Goal: Task Accomplishment & Management: Manage account settings

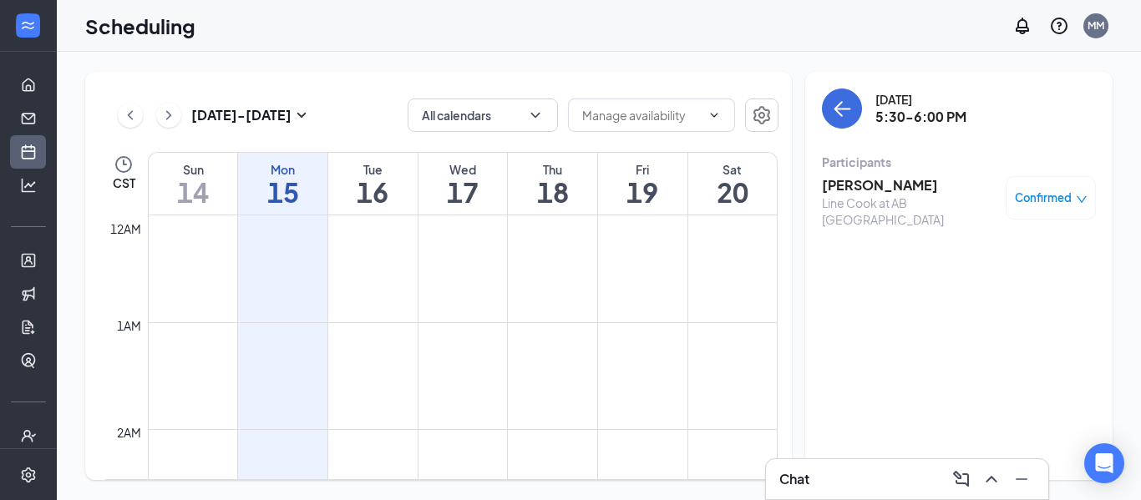
scroll to position [821, 0]
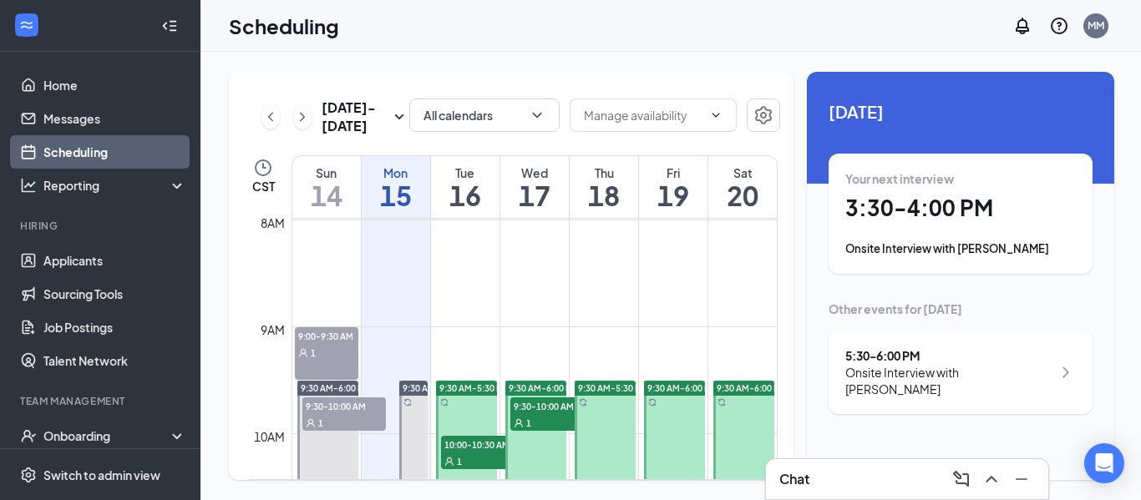
scroll to position [855, 0]
click at [540, 416] on div "1" at bounding box center [552, 421] width 84 height 17
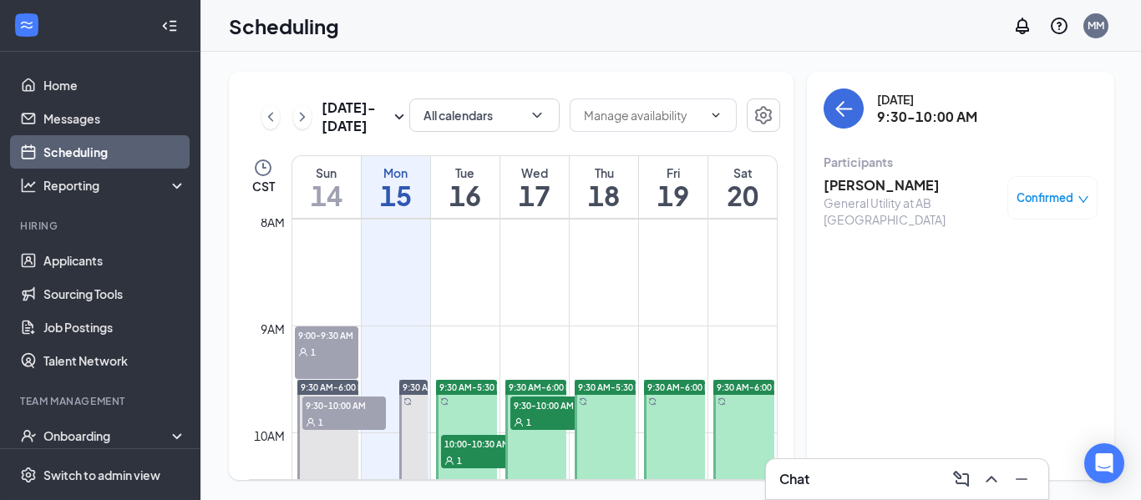
click at [851, 183] on h3 "[PERSON_NAME]" at bounding box center [911, 185] width 175 height 18
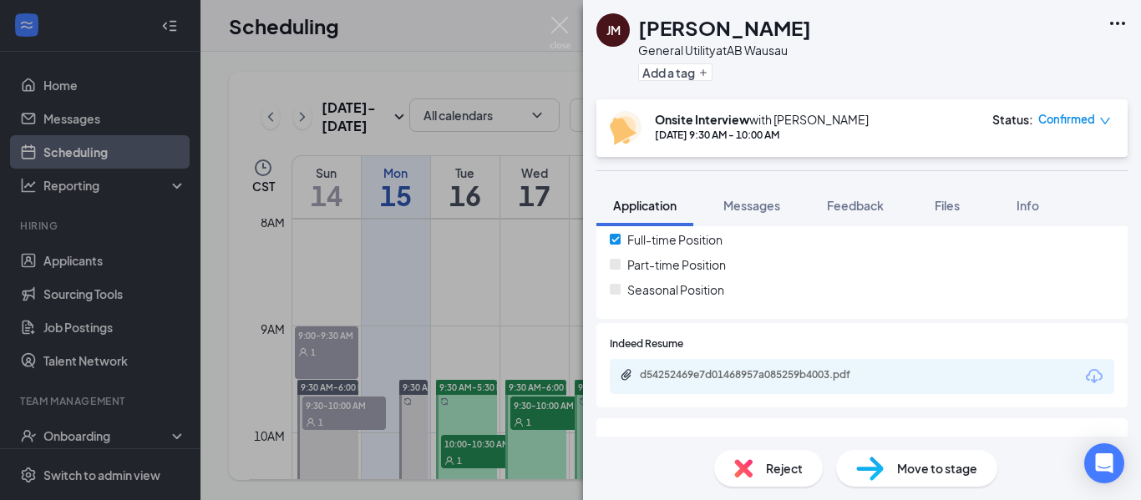
scroll to position [413, 0]
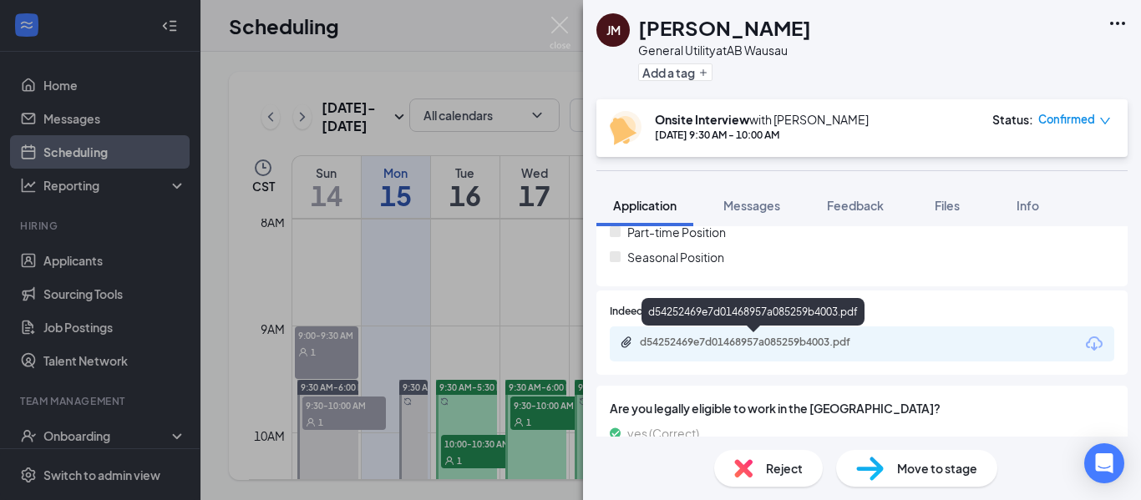
click at [796, 340] on div "d54252469e7d01468957a085259b4003.pdf" at bounding box center [757, 342] width 234 height 13
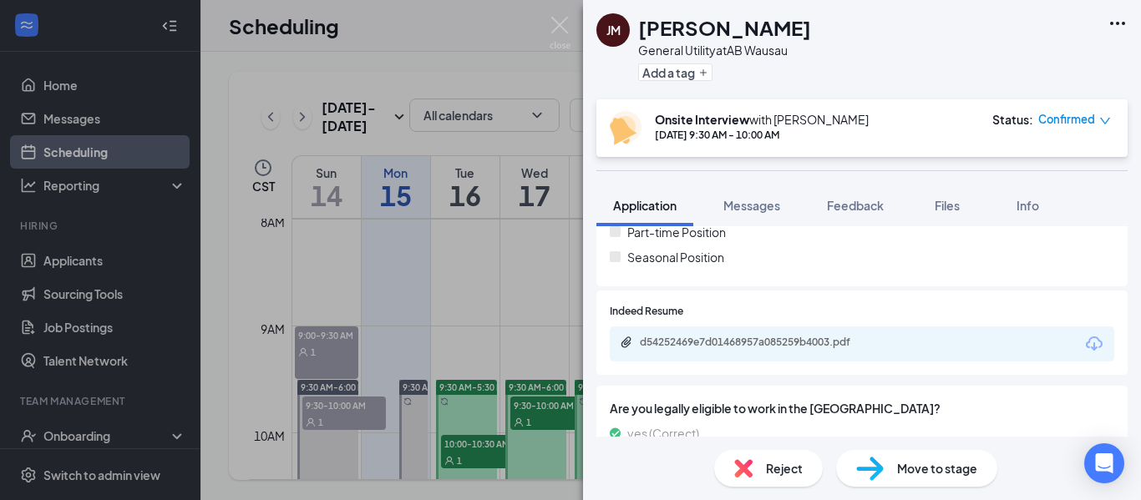
drag, startPoint x: 495, startPoint y: 298, endPoint x: 488, endPoint y: 266, distance: 32.6
click at [492, 299] on div "[PERSON_NAME] General Utility at AB Wausau Add a tag Onsite Interview with [PER…" at bounding box center [570, 250] width 1141 height 500
click at [482, 264] on td at bounding box center [535, 259] width 486 height 27
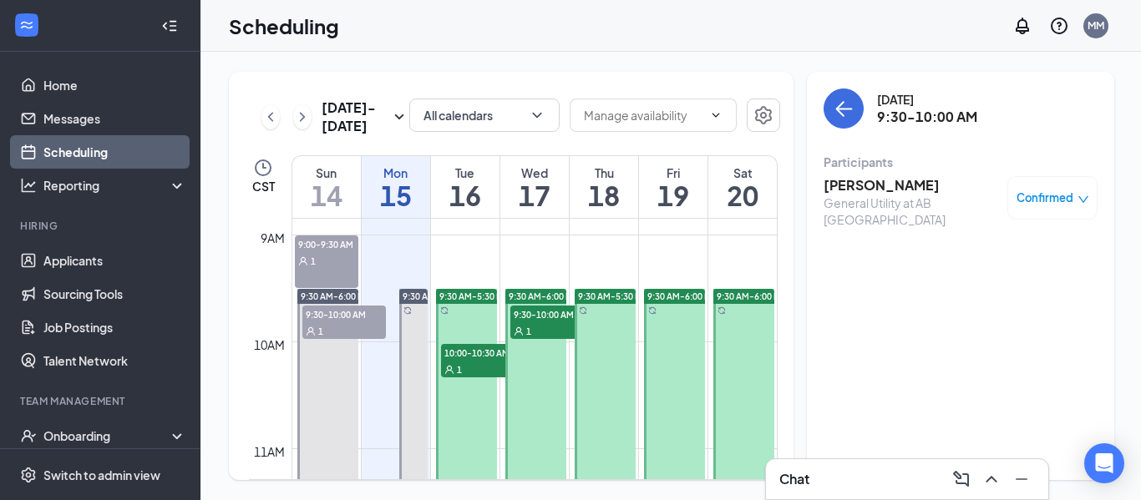
scroll to position [969, 0]
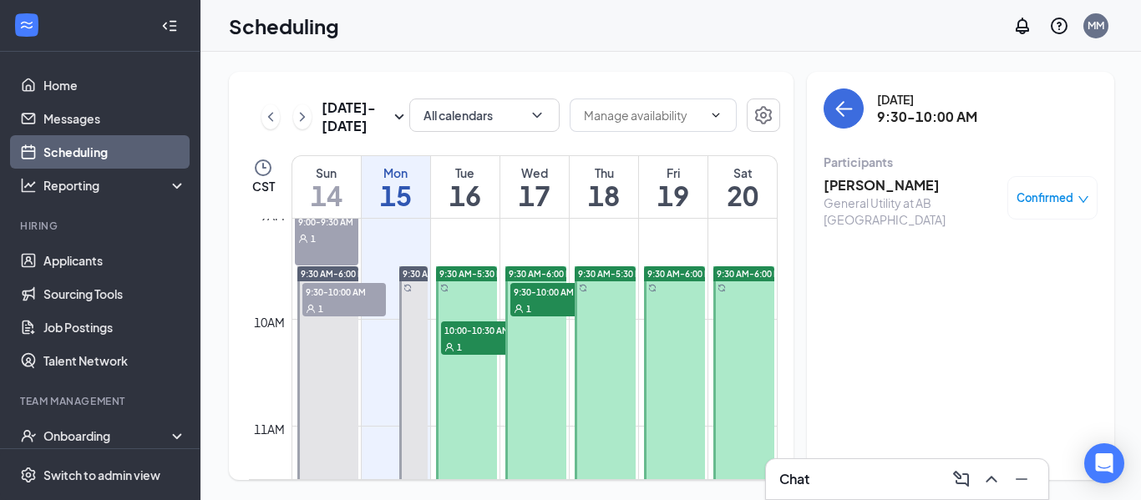
click at [489, 339] on div "1" at bounding box center [483, 346] width 84 height 17
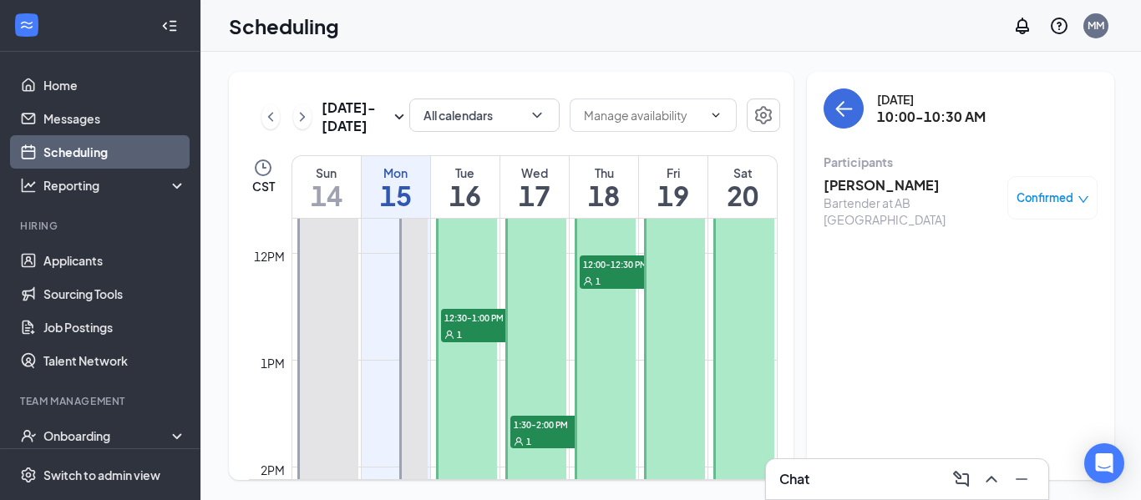
scroll to position [1270, 0]
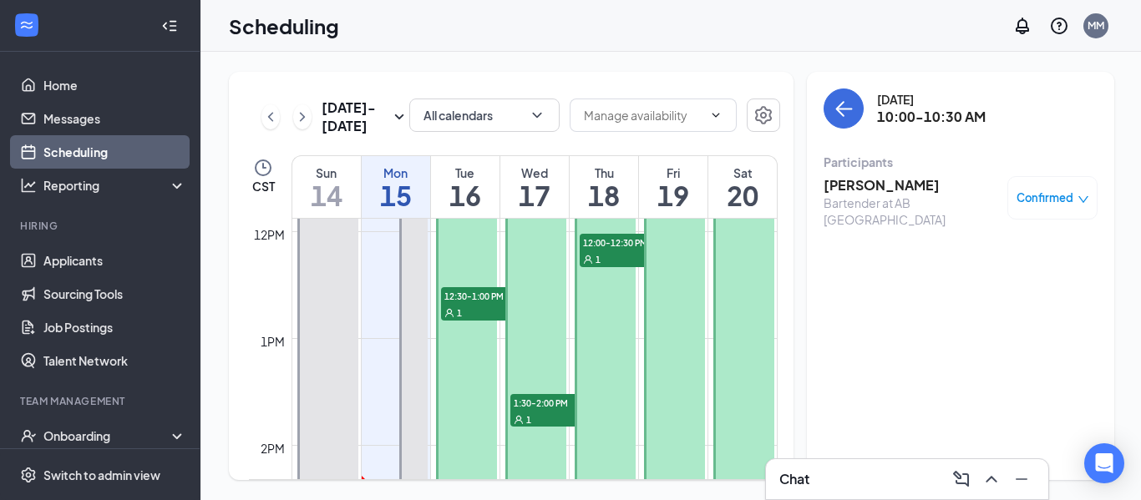
click at [540, 414] on div "1" at bounding box center [552, 419] width 84 height 17
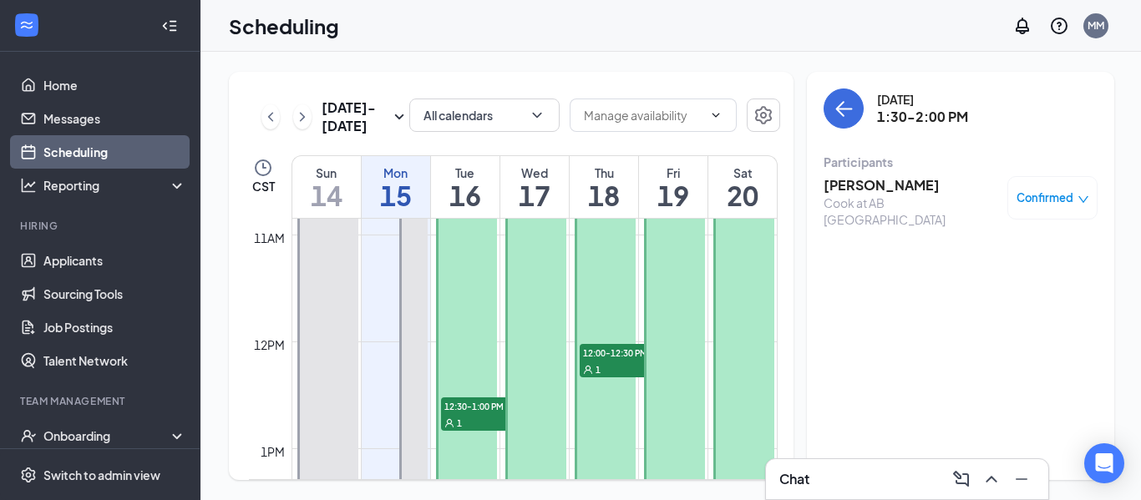
scroll to position [1158, 0]
